Goal: Information Seeking & Learning: Learn about a topic

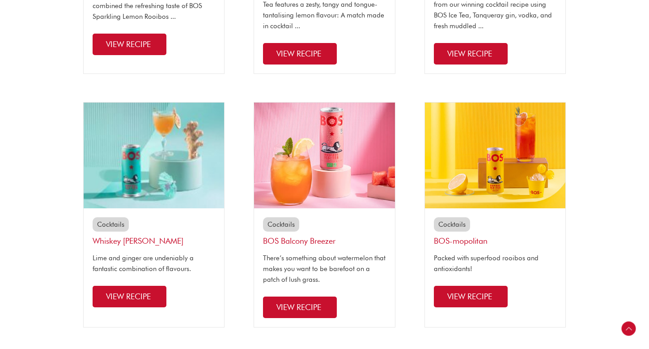
scroll to position [175, 0]
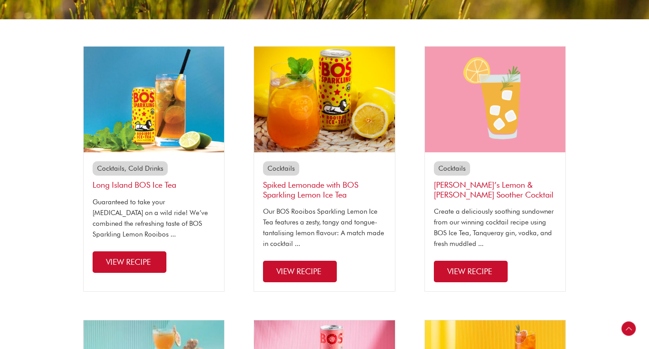
drag, startPoint x: 111, startPoint y: 255, endPoint x: 335, endPoint y: 9, distance: 332.7
click at [0, 0] on div "Rooibos Cocktails Cocktails Cold Drinks Long Island BOS Ice Tea Guaranteed to t…" at bounding box center [324, 352] width 649 height 934
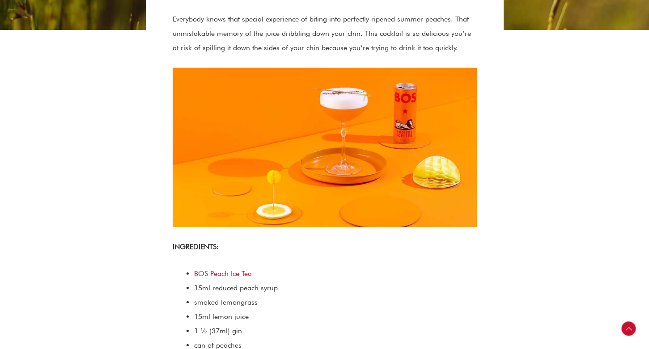
scroll to position [320, 0]
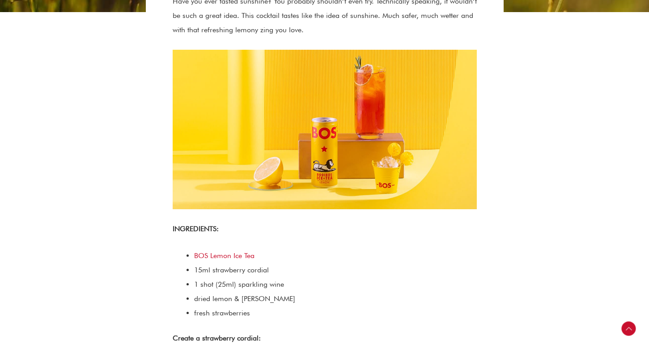
scroll to position [319, 0]
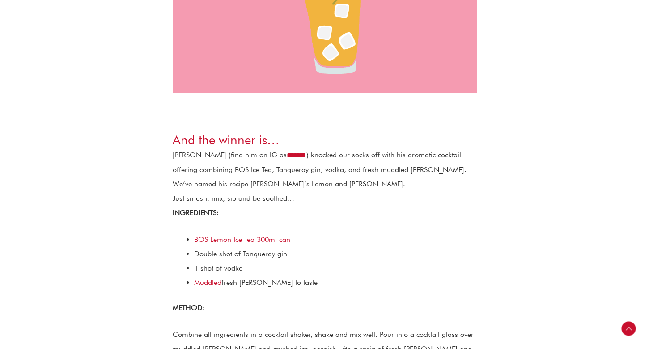
scroll to position [393, 0]
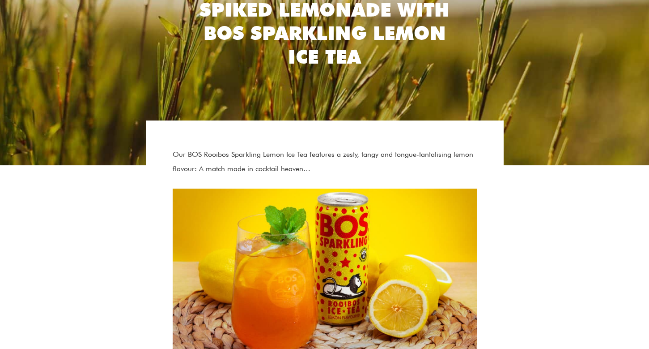
scroll to position [252, 0]
